Goal: Book appointment/travel/reservation

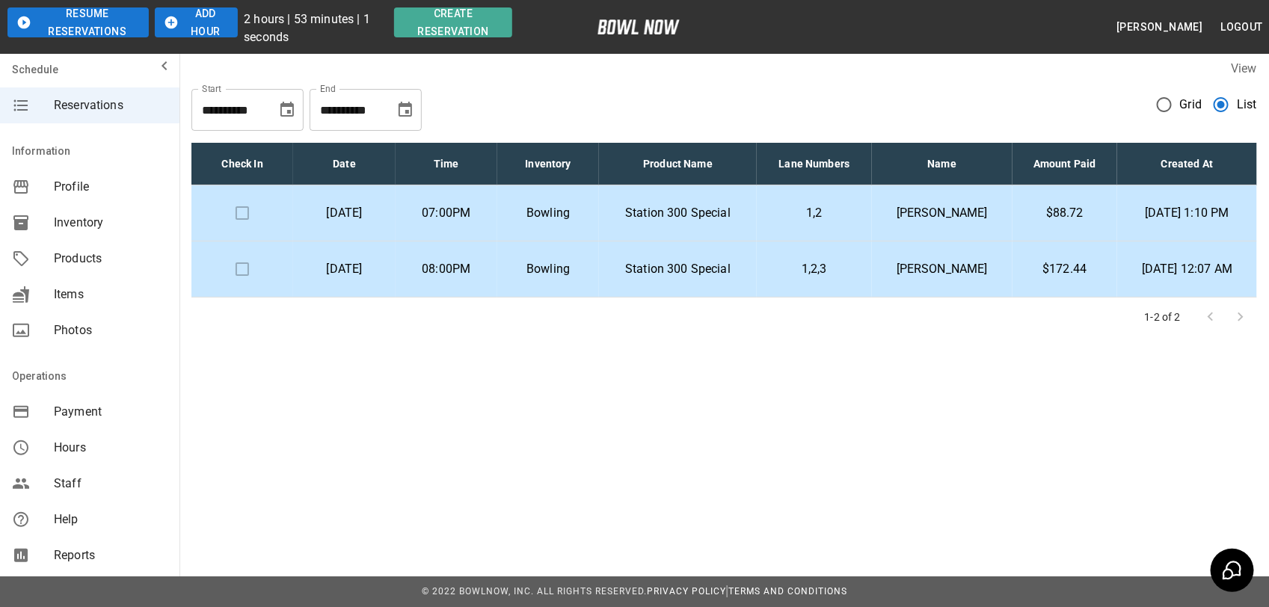
click at [254, 210] on td at bounding box center [242, 213] width 102 height 56
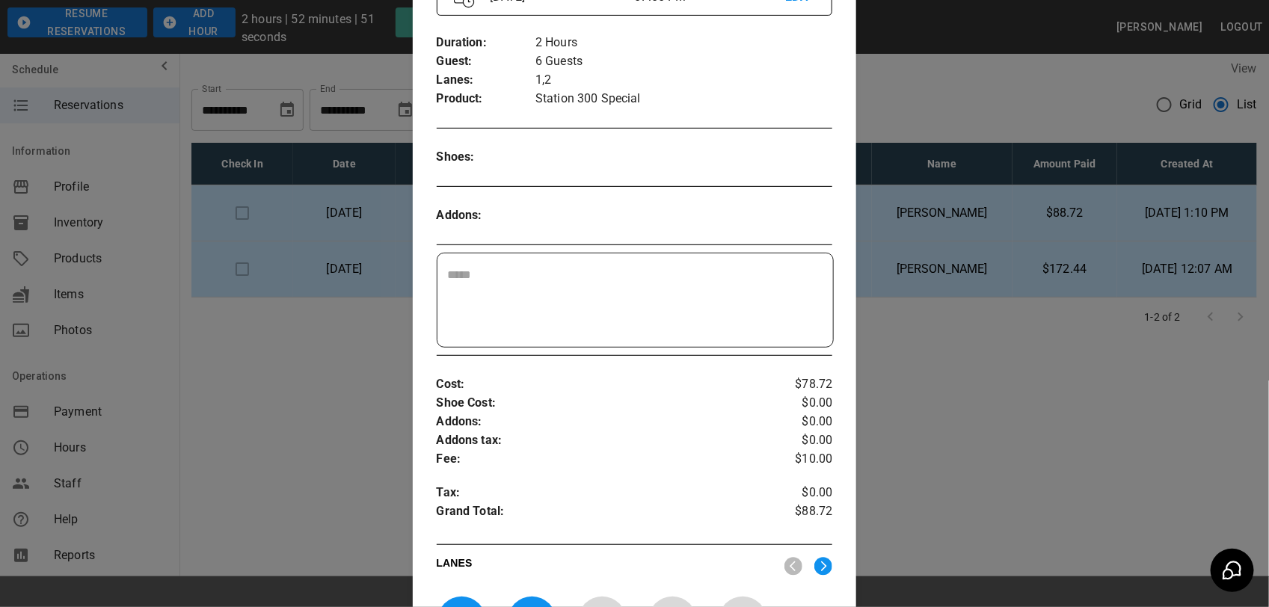
scroll to position [484, 0]
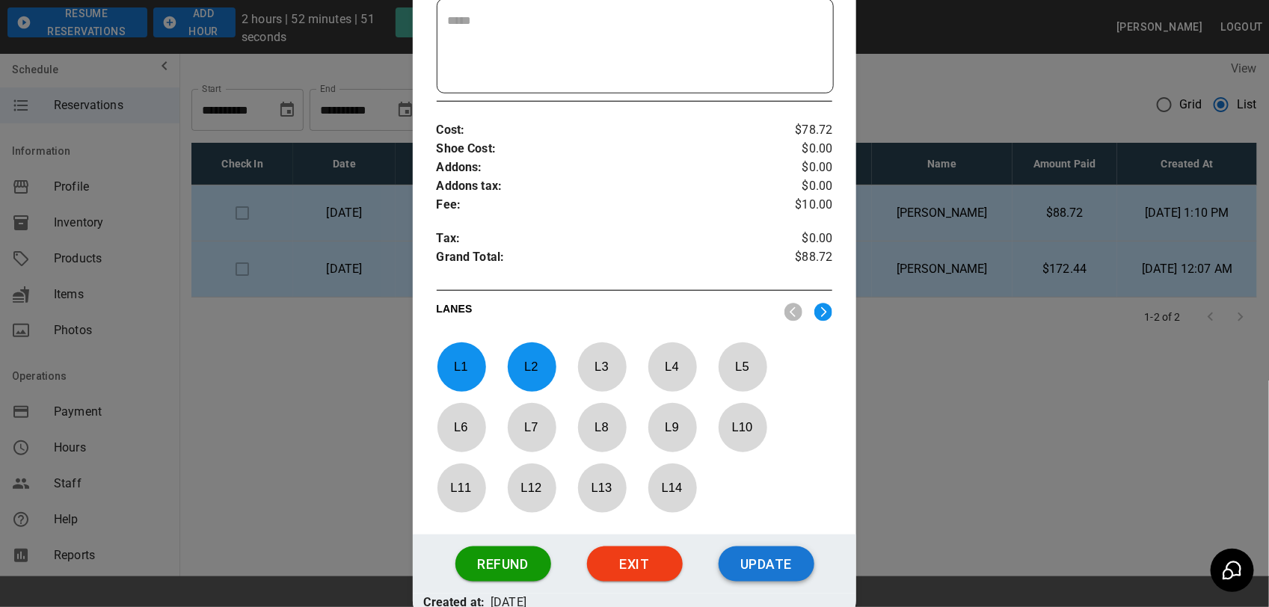
click at [772, 565] on button "Update" at bounding box center [767, 565] width 96 height 36
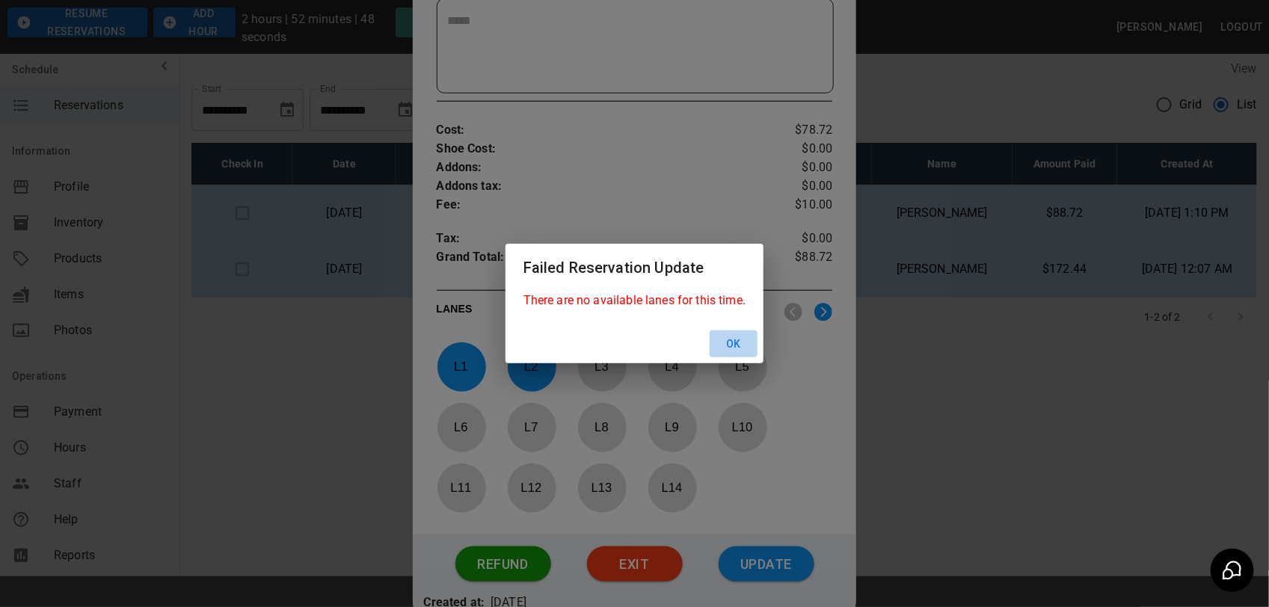
click at [742, 345] on button "Ok" at bounding box center [734, 345] width 48 height 28
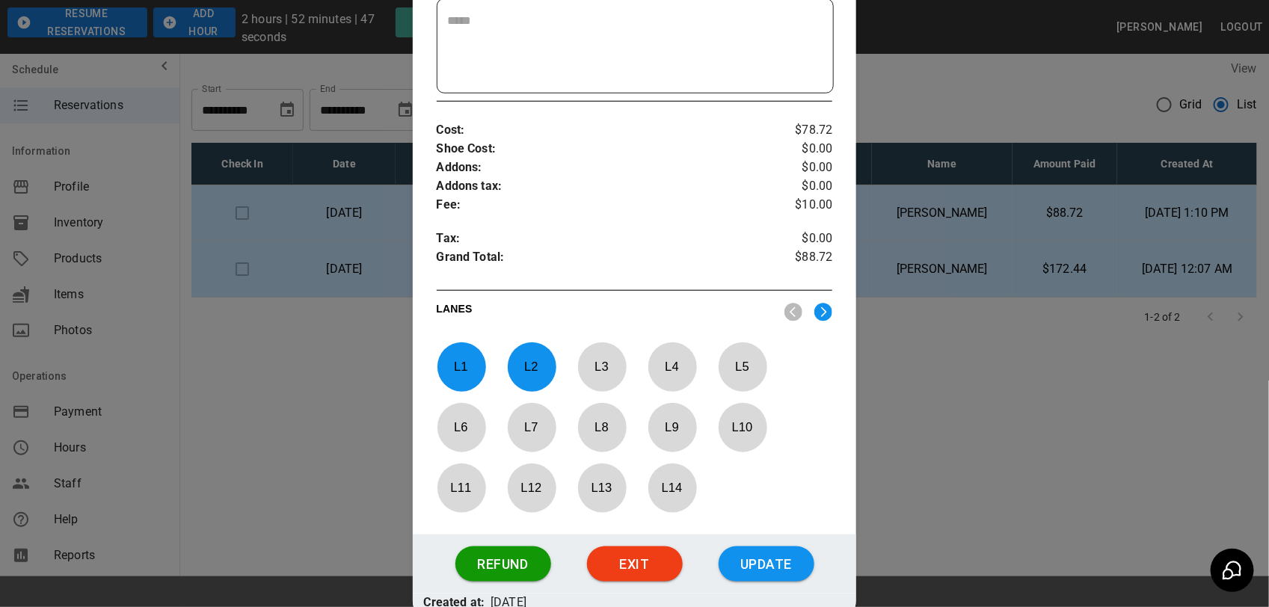
scroll to position [0, 0]
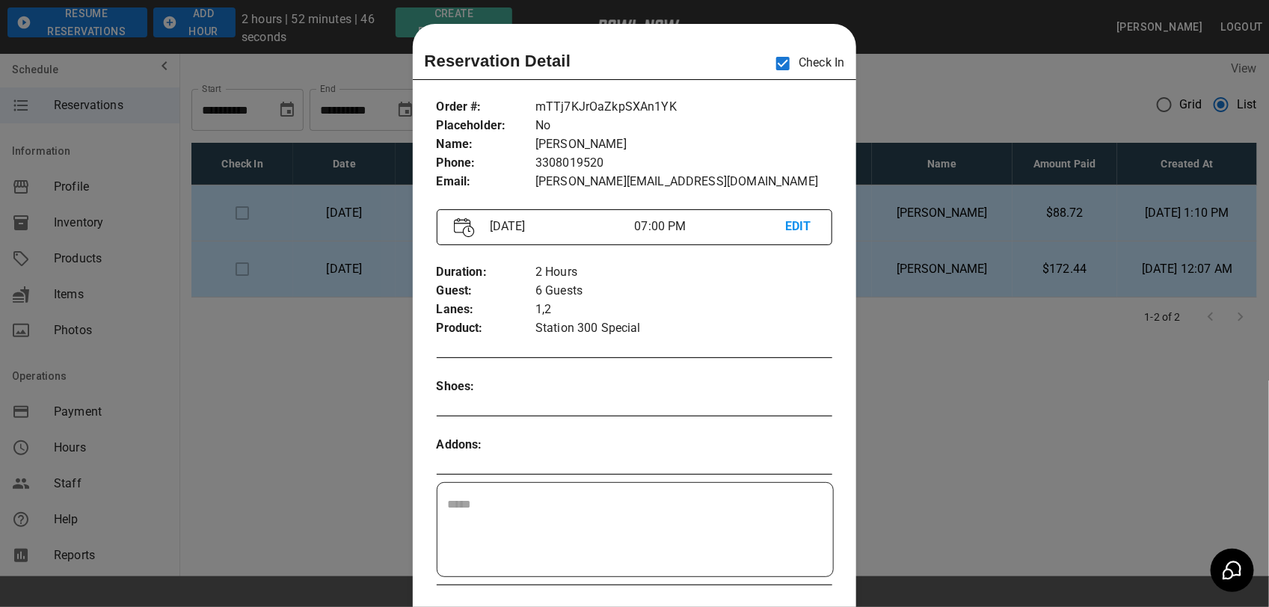
drag, startPoint x: 925, startPoint y: 77, endPoint x: 537, endPoint y: 79, distance: 388.1
click at [924, 77] on div at bounding box center [634, 303] width 1269 height 607
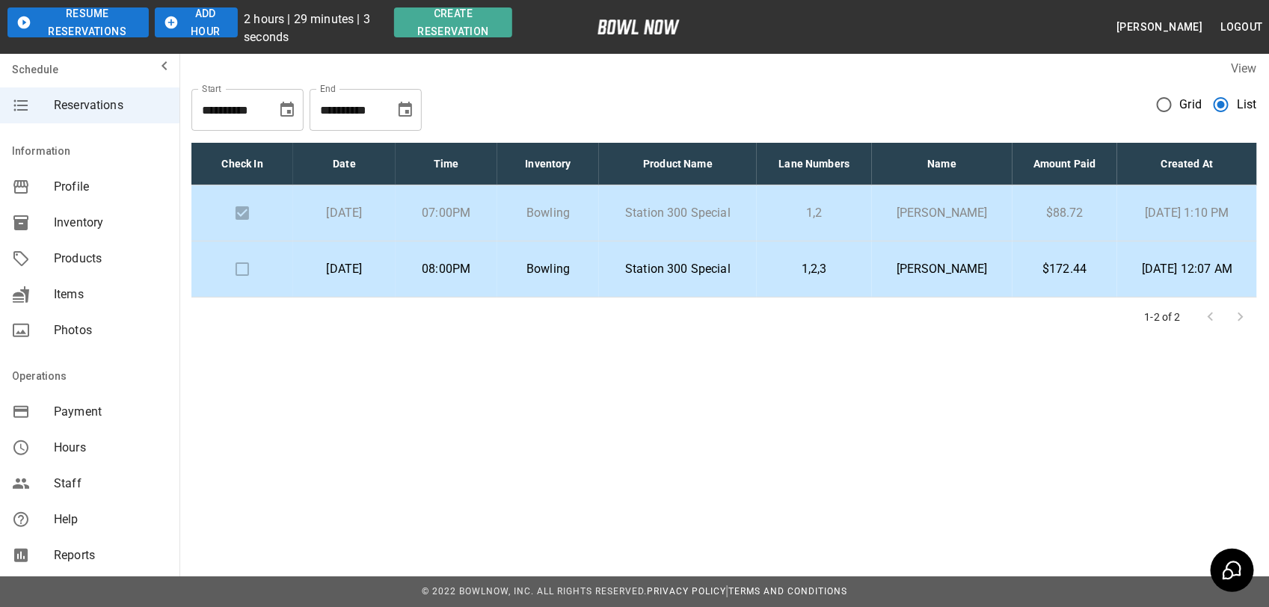
click at [1133, 491] on div "**********" at bounding box center [634, 303] width 1269 height 607
